Goal: Task Accomplishment & Management: Complete application form

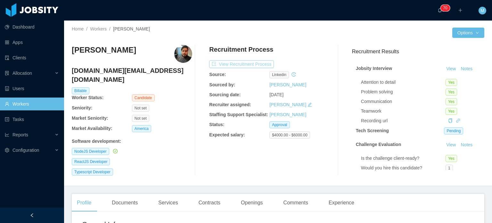
click at [262, 65] on button "View Recruitment Process" at bounding box center [241, 64] width 65 height 8
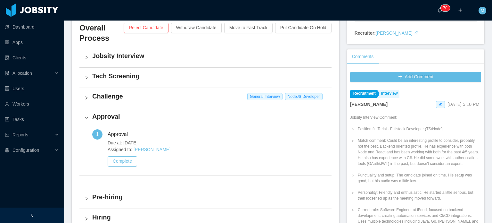
scroll to position [154, 0]
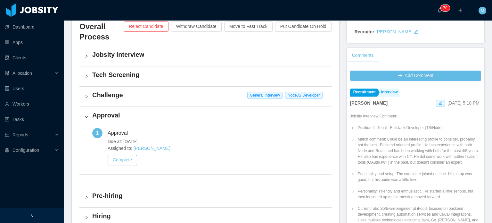
click at [89, 95] on div "Challenge General Interview NodeJS Developer" at bounding box center [205, 97] width 252 height 20
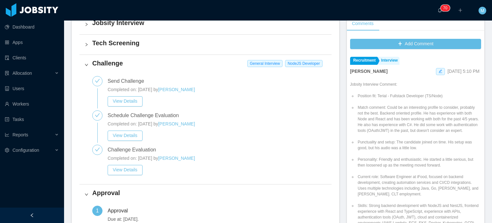
scroll to position [187, 0]
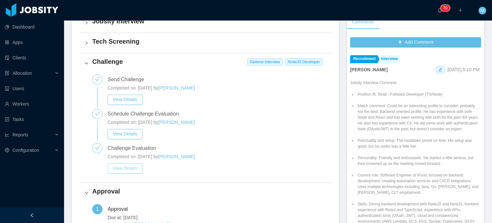
click at [134, 166] on button "View Details" at bounding box center [125, 168] width 35 height 10
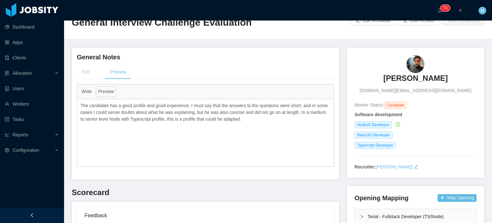
scroll to position [18, 0]
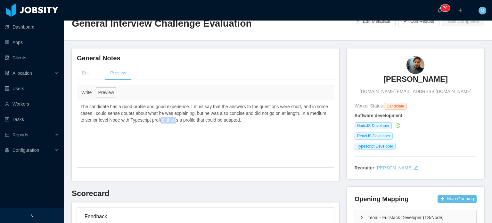
drag, startPoint x: 162, startPoint y: 121, endPoint x: 195, endPoint y: 120, distance: 33.4
click at [195, 120] on p "The candidate has a good profile and good experience. I must say that the answe…" at bounding box center [205, 113] width 250 height 20
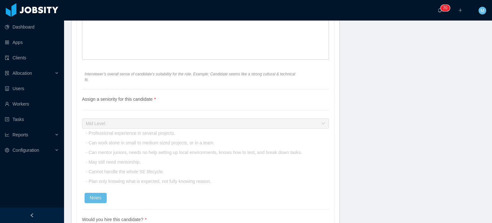
scroll to position [1191, 0]
click at [84, 142] on div "Assign a seniority for this candidate Mid Level: - Professional experience in s…" at bounding box center [205, 152] width 247 height 68
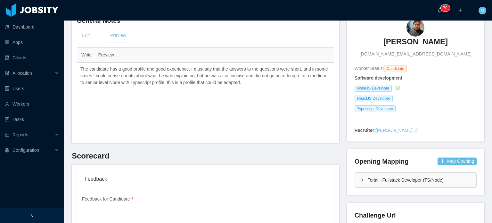
scroll to position [0, 0]
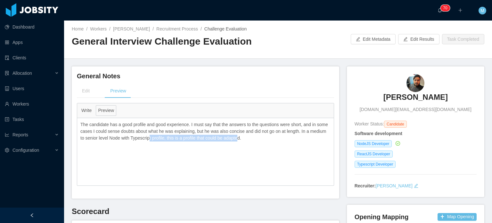
drag, startPoint x: 240, startPoint y: 140, endPoint x: 150, endPoint y: 137, distance: 89.8
click at [150, 137] on p "The candidate has a good profile and good experience. I must say that the answe…" at bounding box center [205, 131] width 250 height 20
click at [99, 140] on p "The candidate has a good profile and good experience. I must say that the answe…" at bounding box center [205, 131] width 250 height 20
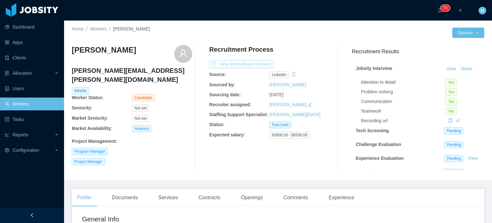
click at [259, 64] on button "View Recruitment Process" at bounding box center [241, 64] width 65 height 8
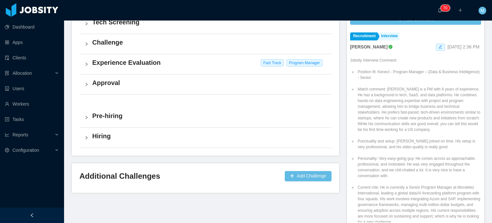
scroll to position [206, 0]
click at [86, 81] on div "Approval" at bounding box center [205, 84] width 252 height 20
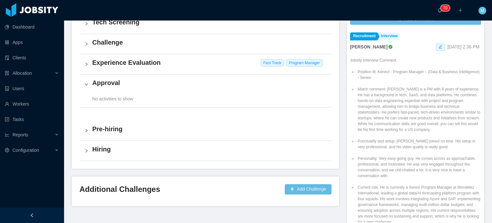
click at [86, 82] on icon "icon: right" at bounding box center [87, 84] width 4 height 4
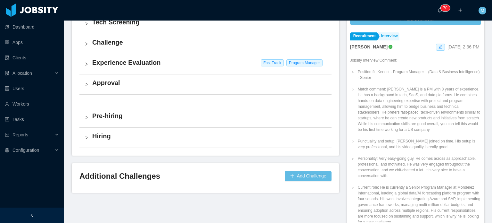
click at [87, 64] on icon "icon: right" at bounding box center [87, 64] width 4 height 4
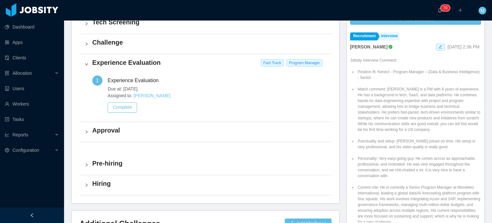
scroll to position [0, 0]
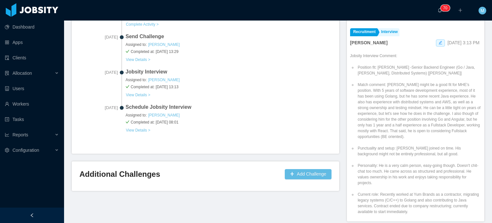
scroll to position [232, 0]
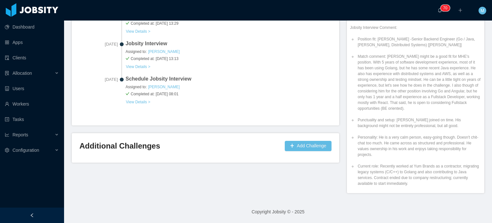
click at [440, 118] on li "Punctuality and setup: [PERSON_NAME] joined on time. His background might not b…" at bounding box center [419, 123] width 125 height 12
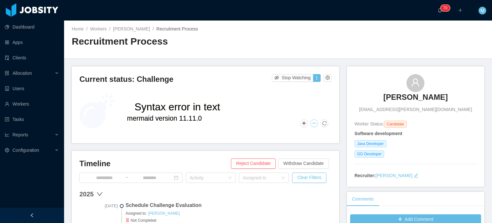
click at [311, 125] on button at bounding box center [315, 123] width 8 height 8
click at [303, 124] on button at bounding box center [304, 123] width 8 height 8
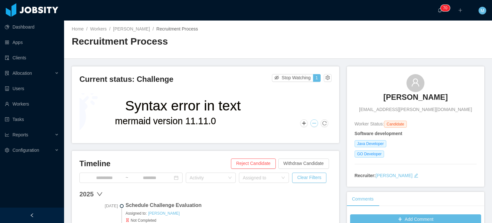
click at [313, 125] on button at bounding box center [315, 123] width 8 height 8
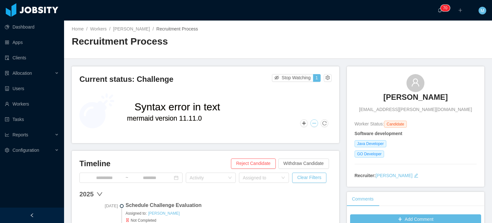
click at [313, 125] on button at bounding box center [315, 123] width 8 height 8
click at [323, 123] on button at bounding box center [325, 123] width 8 height 8
click at [441, 163] on div at bounding box center [416, 167] width 122 height 11
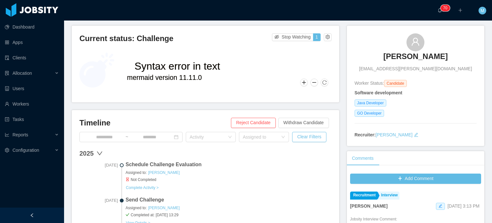
scroll to position [42, 0]
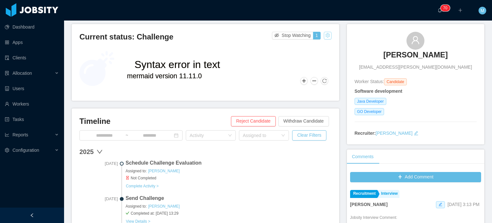
click at [326, 36] on button "button" at bounding box center [328, 36] width 8 height 8
click at [316, 114] on div "Timeline Reject Candidate Withdraw Candidate ~ Activity Assigned to Clear Filte…" at bounding box center [206, 211] width 268 height 207
click at [315, 116] on button "Withdraw Candidate" at bounding box center [303, 121] width 51 height 10
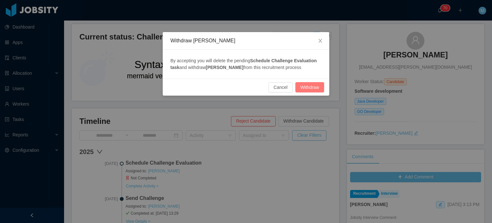
click at [310, 86] on button "Withdraw" at bounding box center [309, 87] width 29 height 10
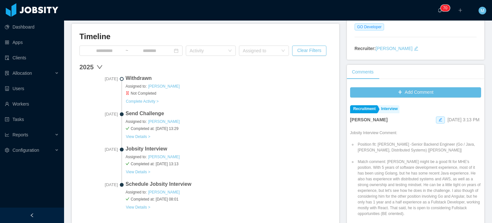
scroll to position [0, 0]
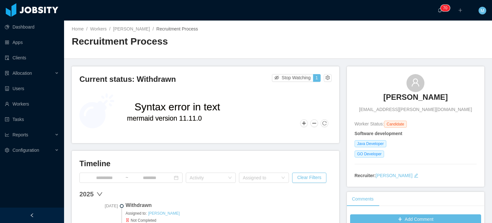
click at [115, 61] on main "Home / Workers / Lucas Deschamps / Recruitment Process / Recruitment Process Cu…" at bounding box center [278, 122] width 428 height 202
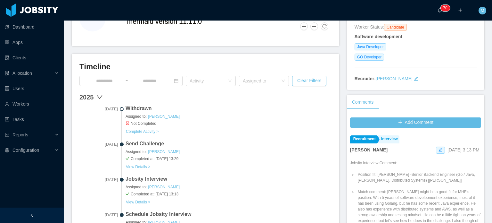
scroll to position [121, 0]
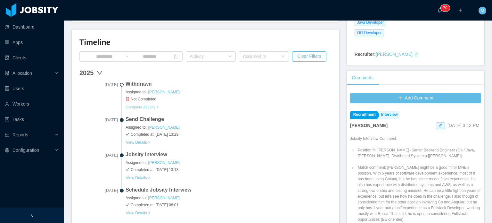
click at [158, 105] on button "Complete Activity >" at bounding box center [142, 106] width 33 height 5
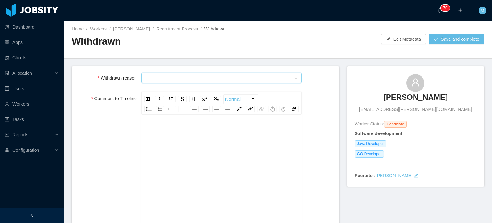
click at [206, 80] on div "Select Type" at bounding box center [219, 78] width 149 height 10
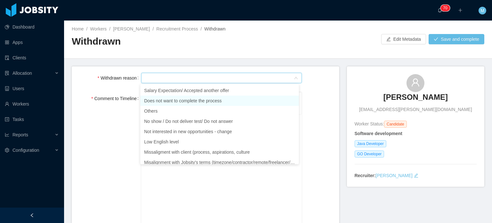
click at [209, 102] on li "Does not want to complete the process" at bounding box center [219, 100] width 159 height 10
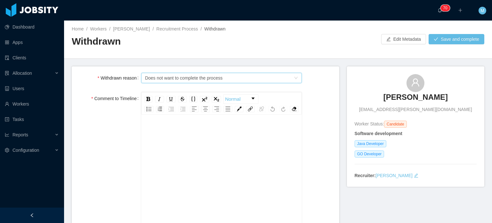
click at [216, 138] on div "rdw-editor" at bounding box center [221, 131] width 151 height 13
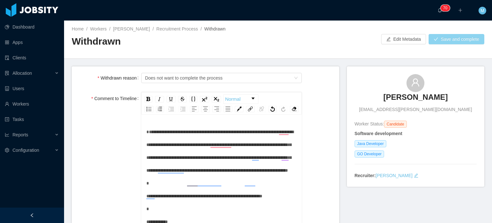
click at [441, 43] on button "Save and complete" at bounding box center [457, 39] width 56 height 10
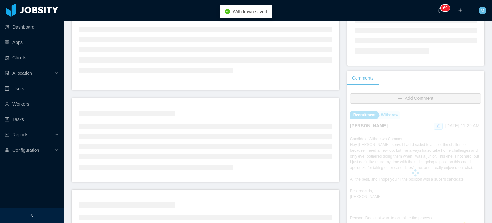
scroll to position [96, 0]
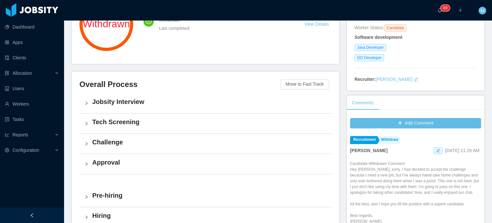
click at [441, 109] on div "Comments" at bounding box center [415, 102] width 137 height 14
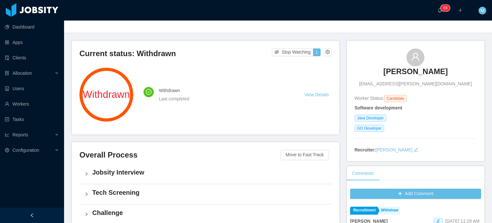
scroll to position [0, 0]
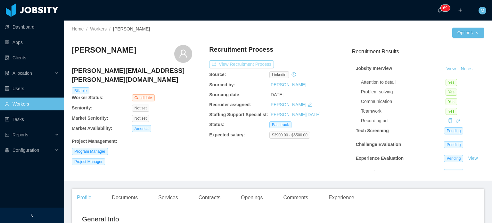
click at [251, 68] on button "View Recruitment Process" at bounding box center [241, 64] width 65 height 8
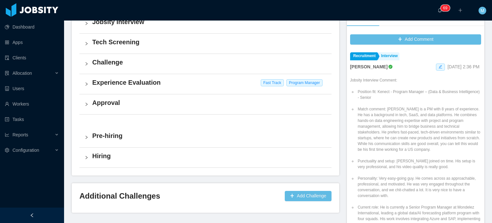
scroll to position [188, 0]
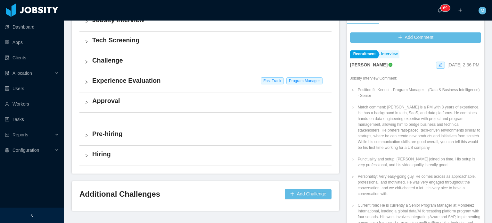
click at [147, 80] on h4 "Experience Evaluation" at bounding box center [209, 80] width 234 height 9
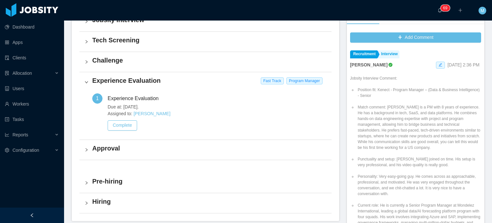
click at [147, 80] on h4 "Experience Evaluation" at bounding box center [209, 80] width 234 height 9
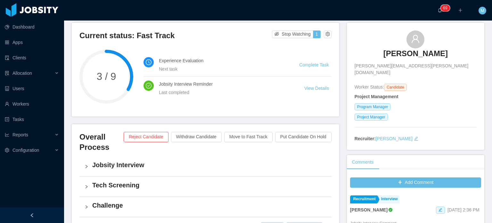
scroll to position [0, 0]
